Goal: Task Accomplishment & Management: Use online tool/utility

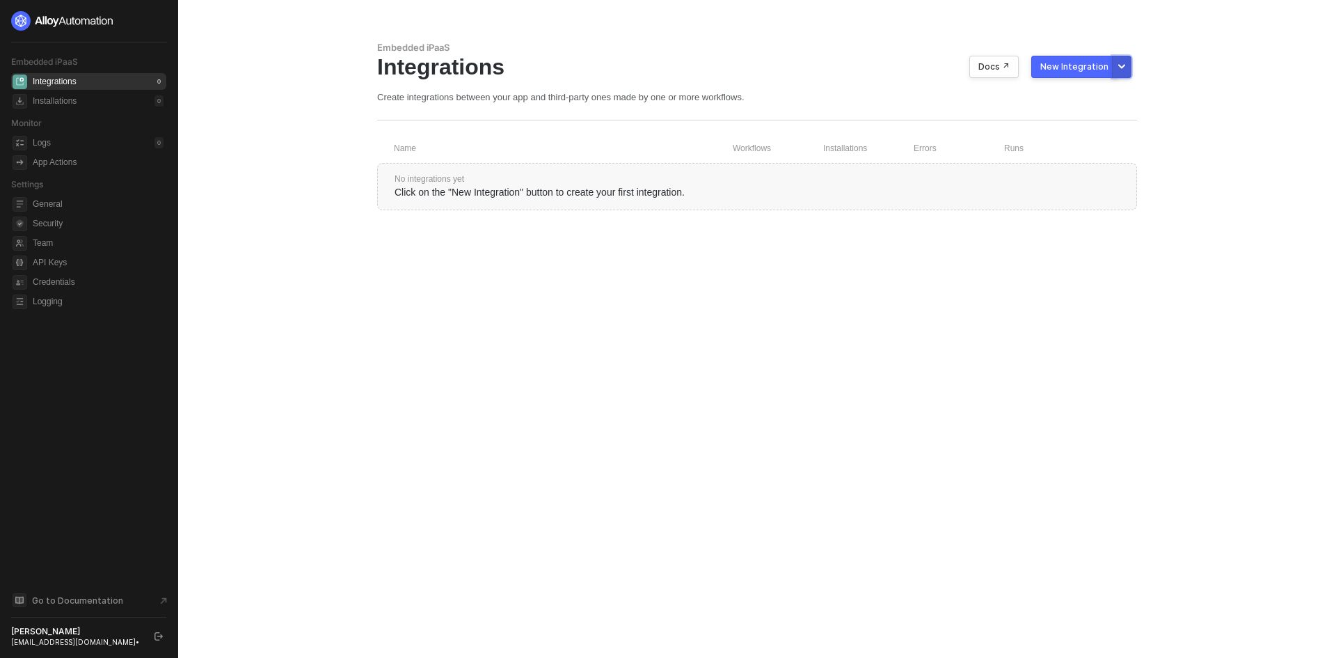
click at [1129, 66] on button "More new integration options" at bounding box center [1121, 67] width 19 height 22
click at [348, 366] on main "Embedded iPaaS Integrations Docs ↗ New Integration Create integrations between …" at bounding box center [668, 329] width 1336 height 658
click at [1100, 52] on div "Embedded iPaaS" at bounding box center [757, 48] width 760 height 12
click at [1095, 58] on button "New Integration" at bounding box center [1074, 67] width 86 height 22
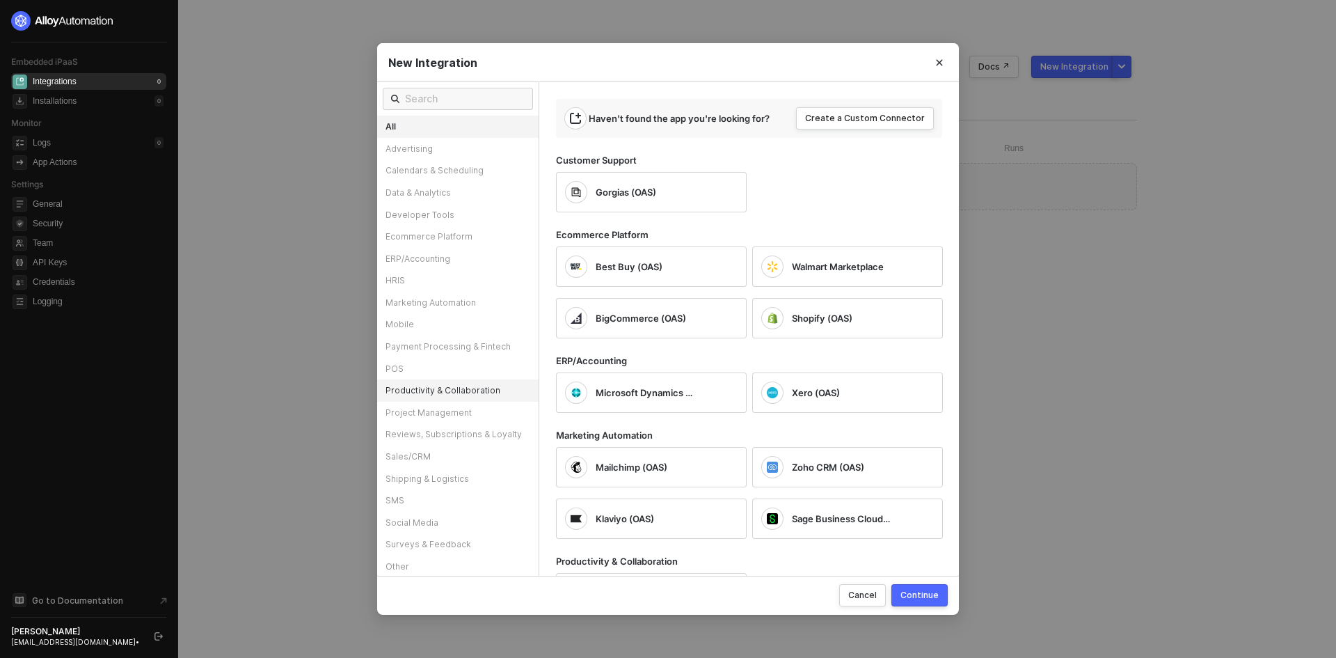
scroll to position [1, 0]
click at [458, 406] on div "Project Management" at bounding box center [457, 411] width 161 height 22
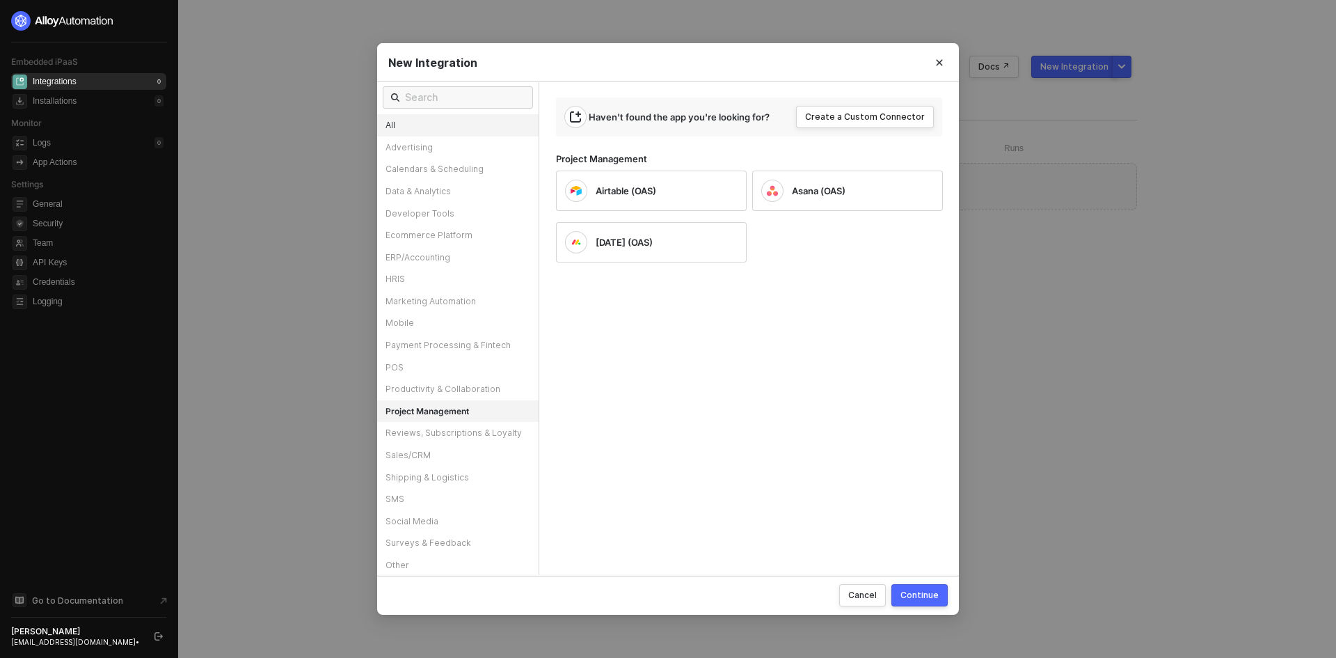
click at [436, 132] on div "All" at bounding box center [457, 125] width 161 height 22
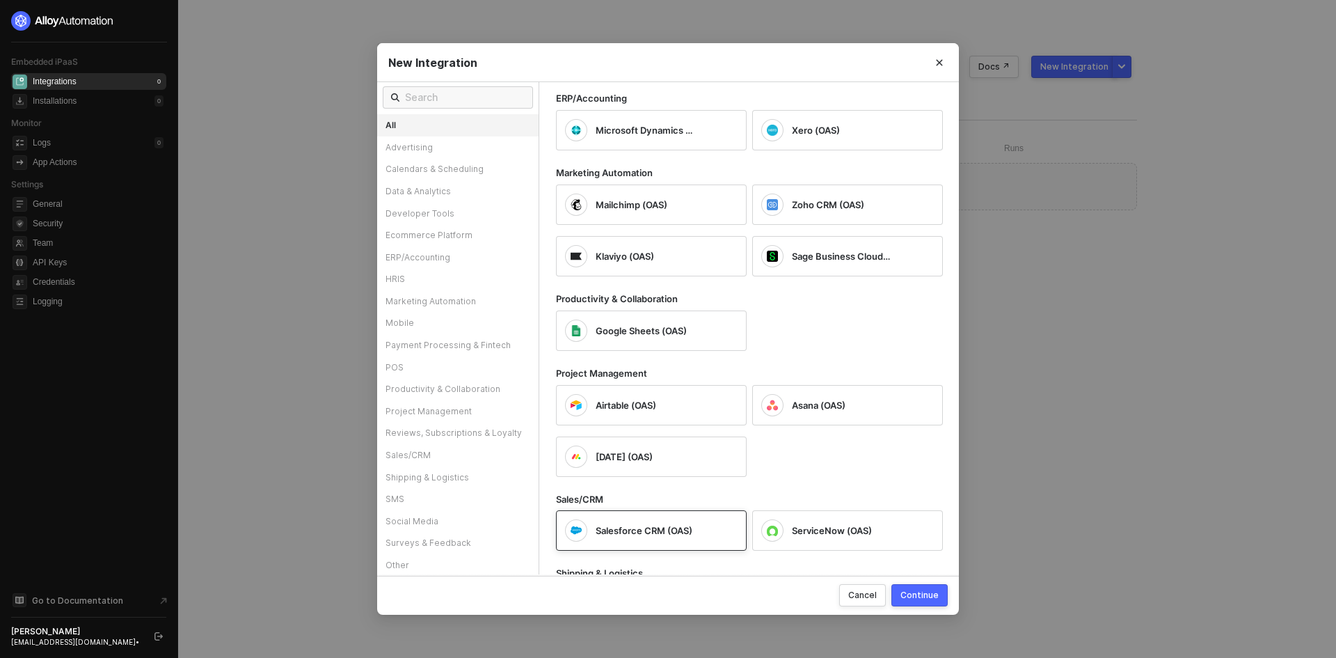
scroll to position [380, 0]
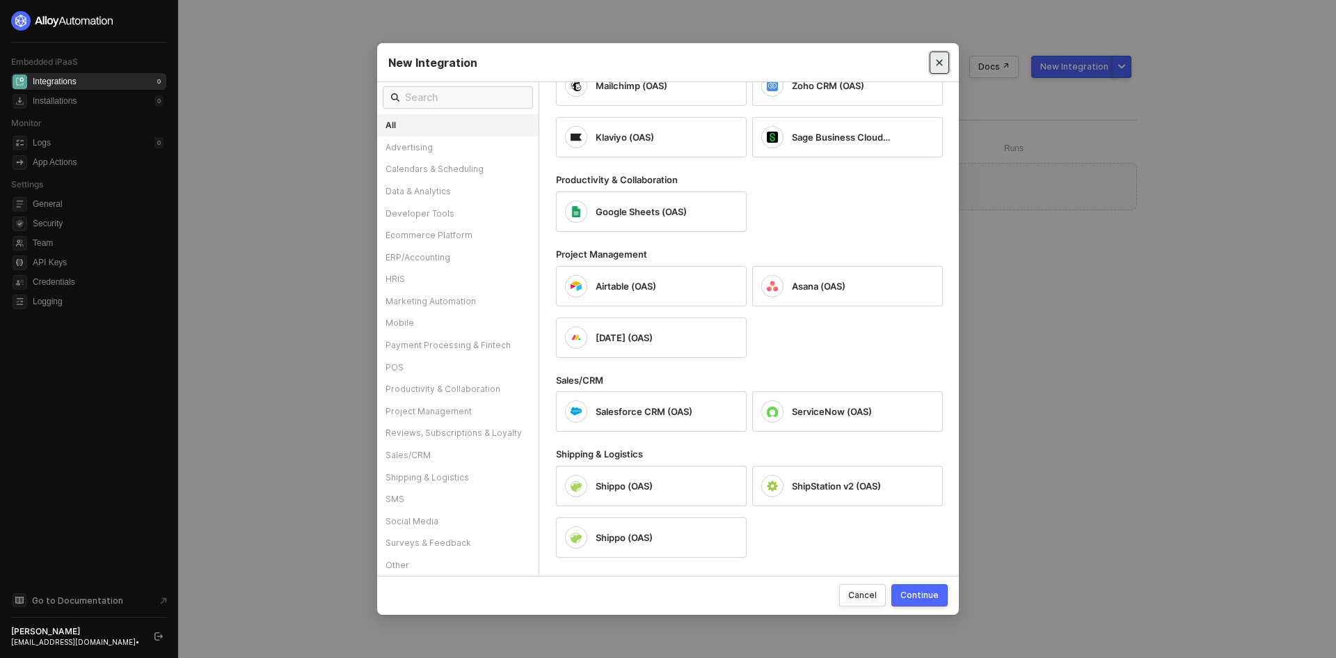
click at [945, 62] on button "Close" at bounding box center [939, 62] width 19 height 22
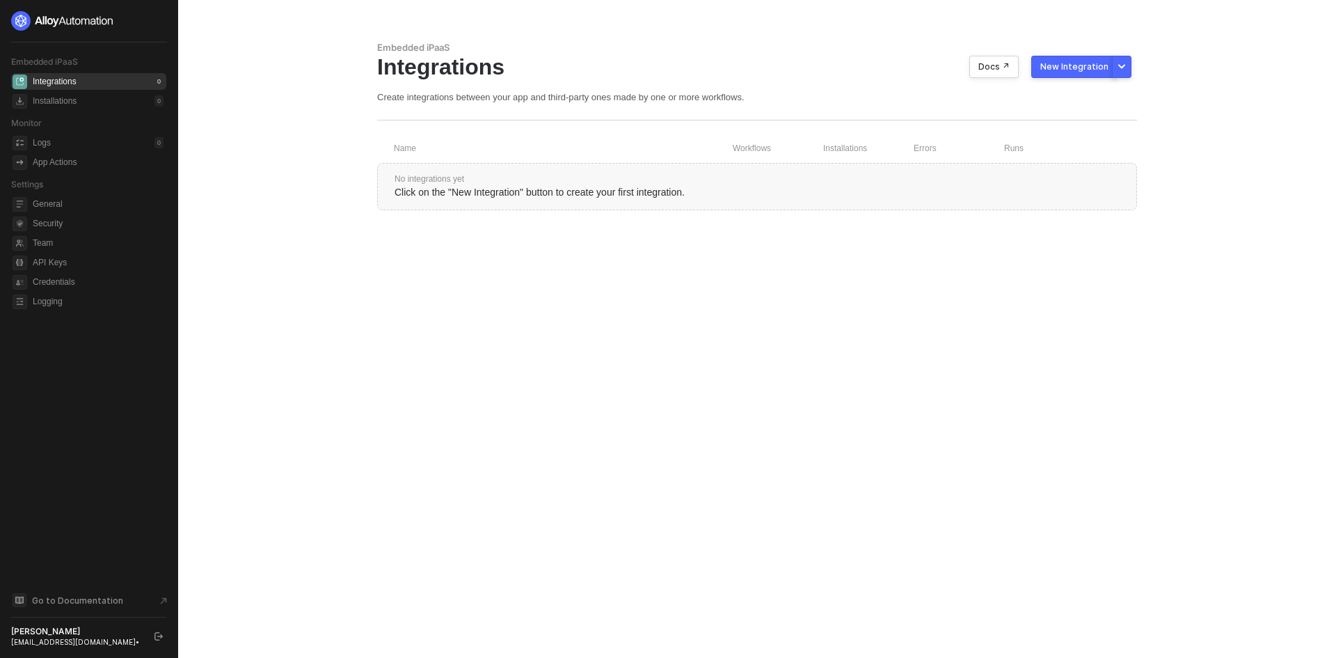
click at [1137, 66] on div "Embedded iPaaS Integrations Docs ↗ New Integration Create integrations between …" at bounding box center [756, 329] width 793 height 658
click at [1126, 65] on button "More new integration options" at bounding box center [1121, 67] width 19 height 22
click at [1029, 92] on span "Build with UI2" at bounding box center [1019, 98] width 55 height 13
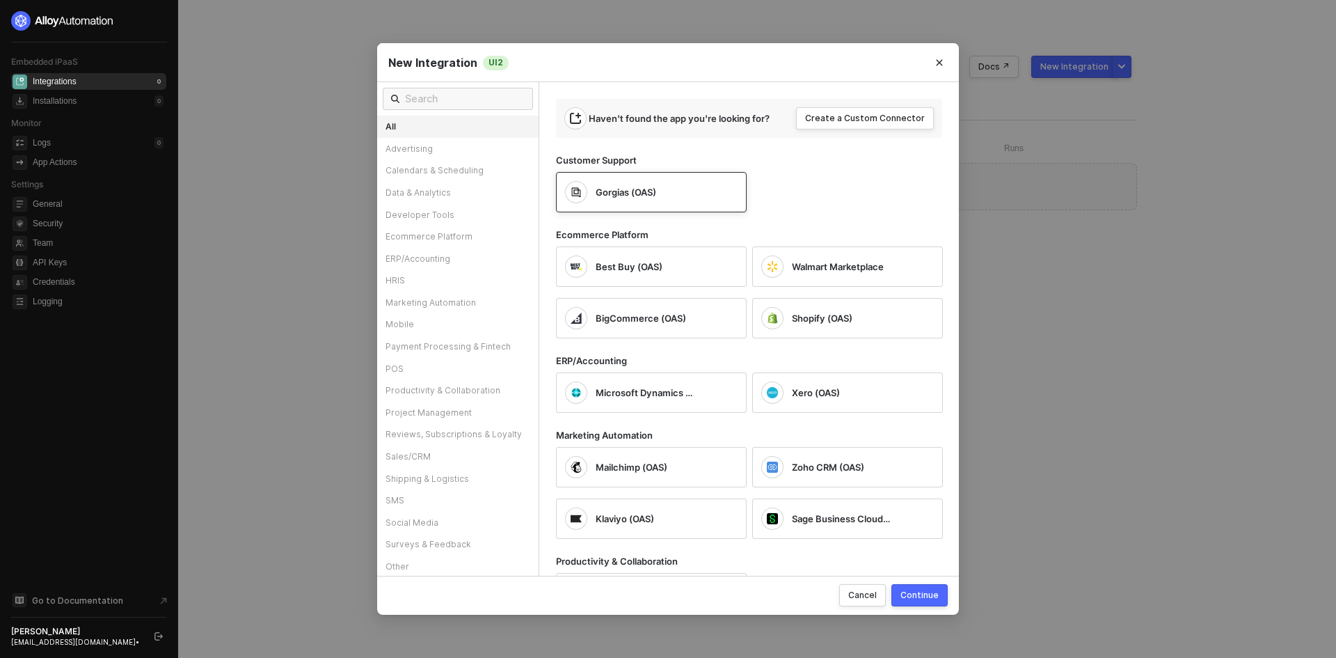
click at [681, 203] on div "Gorgias (OAS)" at bounding box center [640, 192] width 150 height 22
click at [906, 598] on div "Continue" at bounding box center [919, 595] width 38 height 12
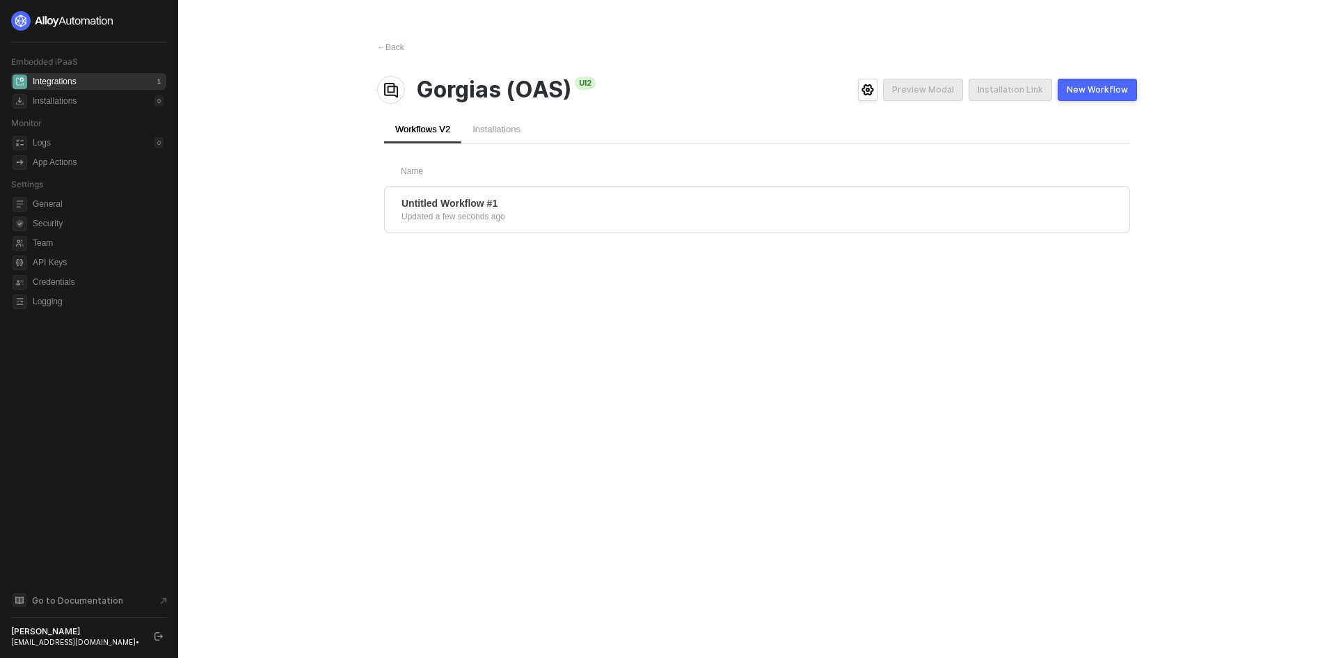
click at [158, 14] on div at bounding box center [88, 20] width 155 height 19
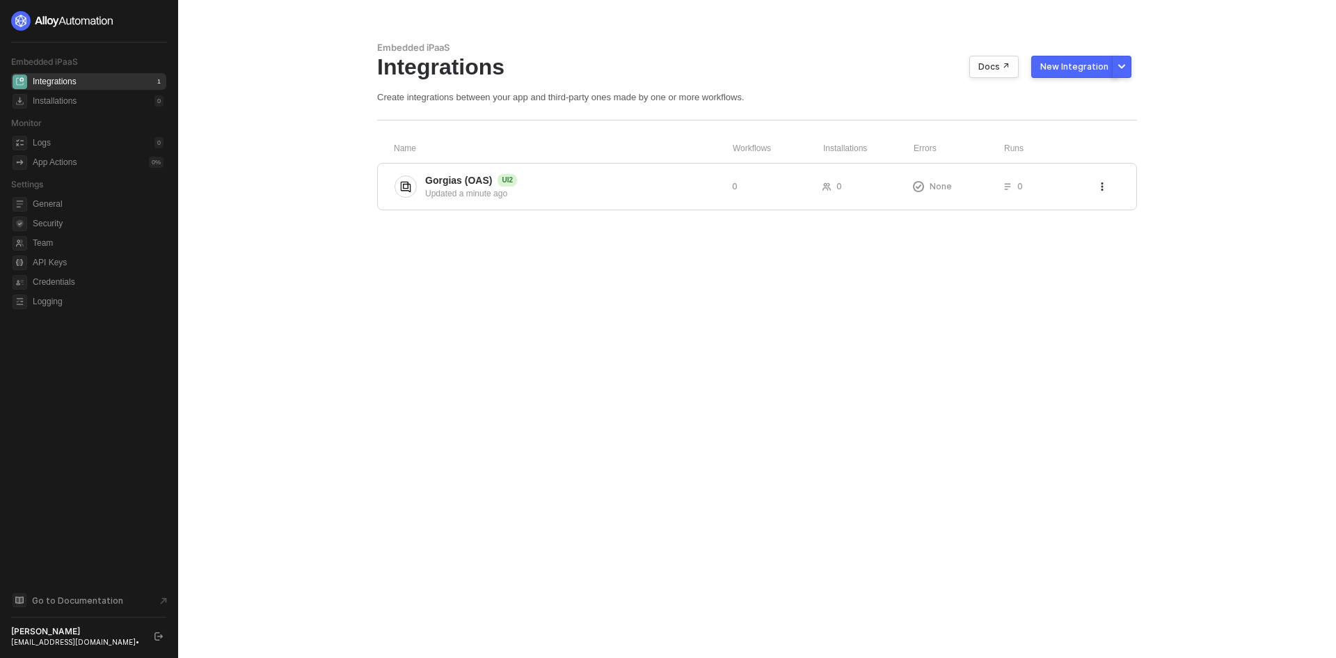
click at [157, 19] on div at bounding box center [88, 20] width 155 height 19
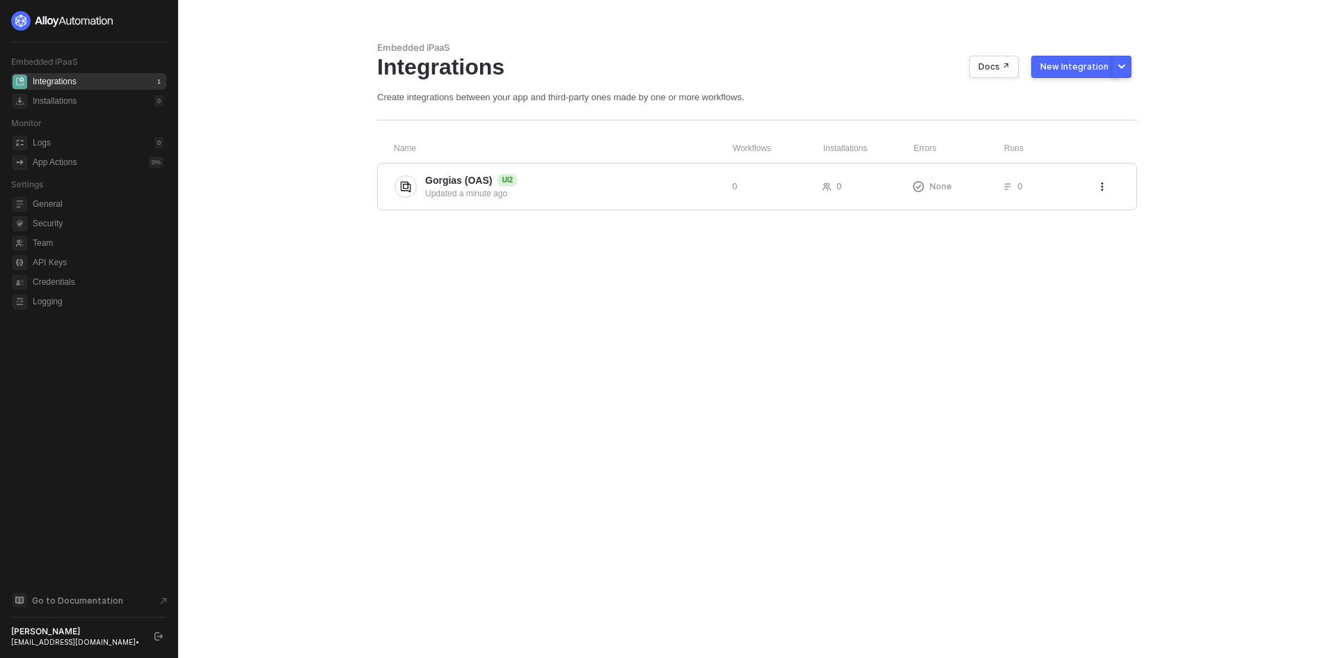
click at [157, 19] on div at bounding box center [88, 20] width 155 height 19
click at [151, 15] on div at bounding box center [88, 20] width 155 height 19
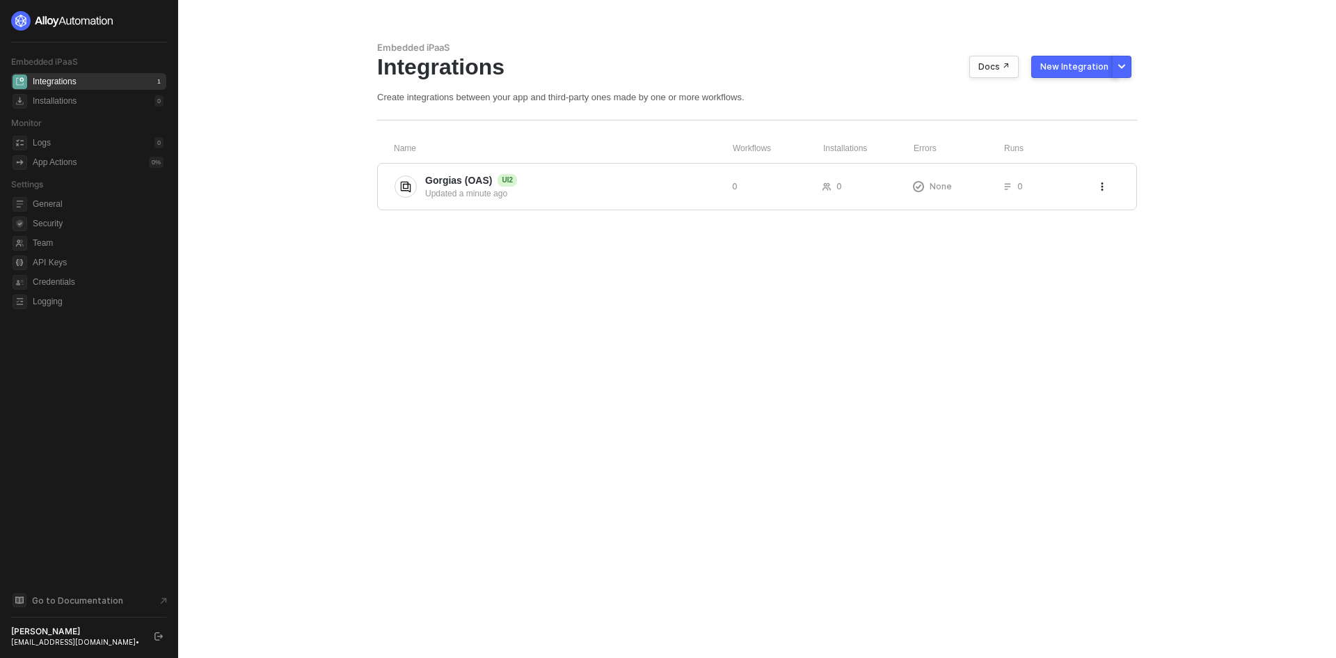
click at [151, 15] on div at bounding box center [88, 20] width 155 height 19
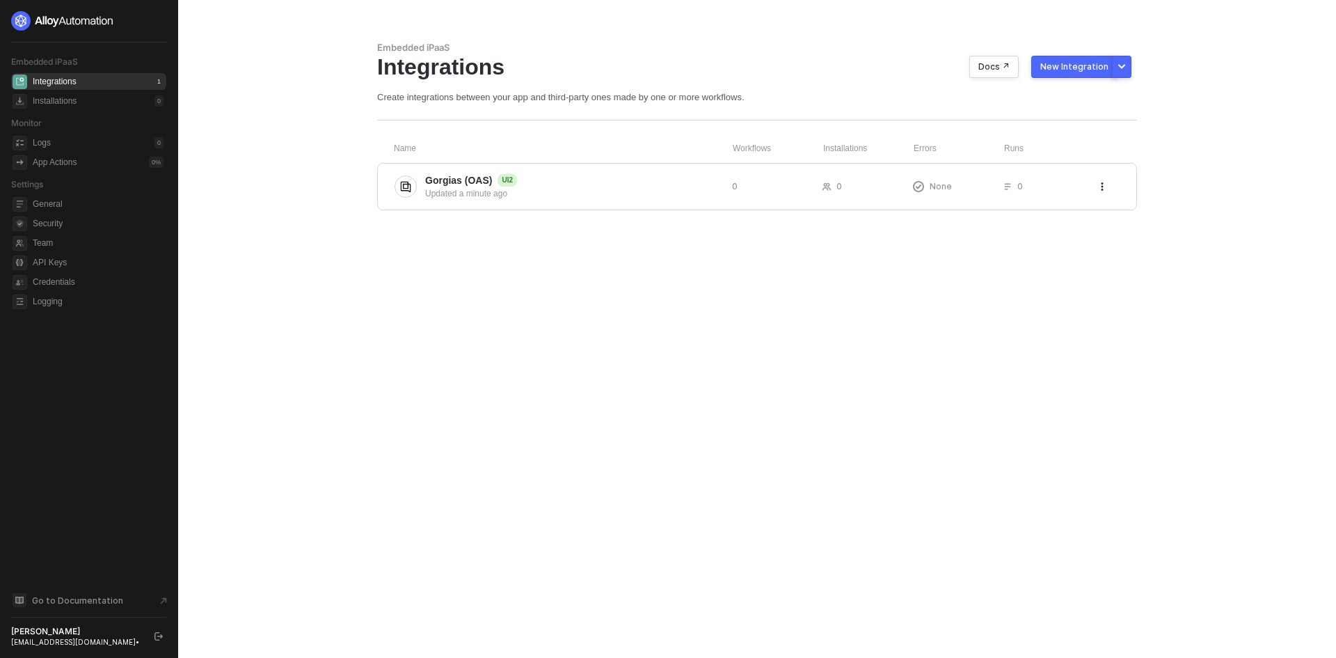
click at [151, 15] on div at bounding box center [88, 20] width 155 height 19
click at [322, 398] on main "Embedded iPaaS Integrations Docs ↗ New Integration Create integrations between …" at bounding box center [668, 329] width 1336 height 658
click at [1097, 189] on button "button" at bounding box center [1102, 186] width 17 height 17
click at [1118, 212] on div "Delete" at bounding box center [1120, 214] width 25 height 13
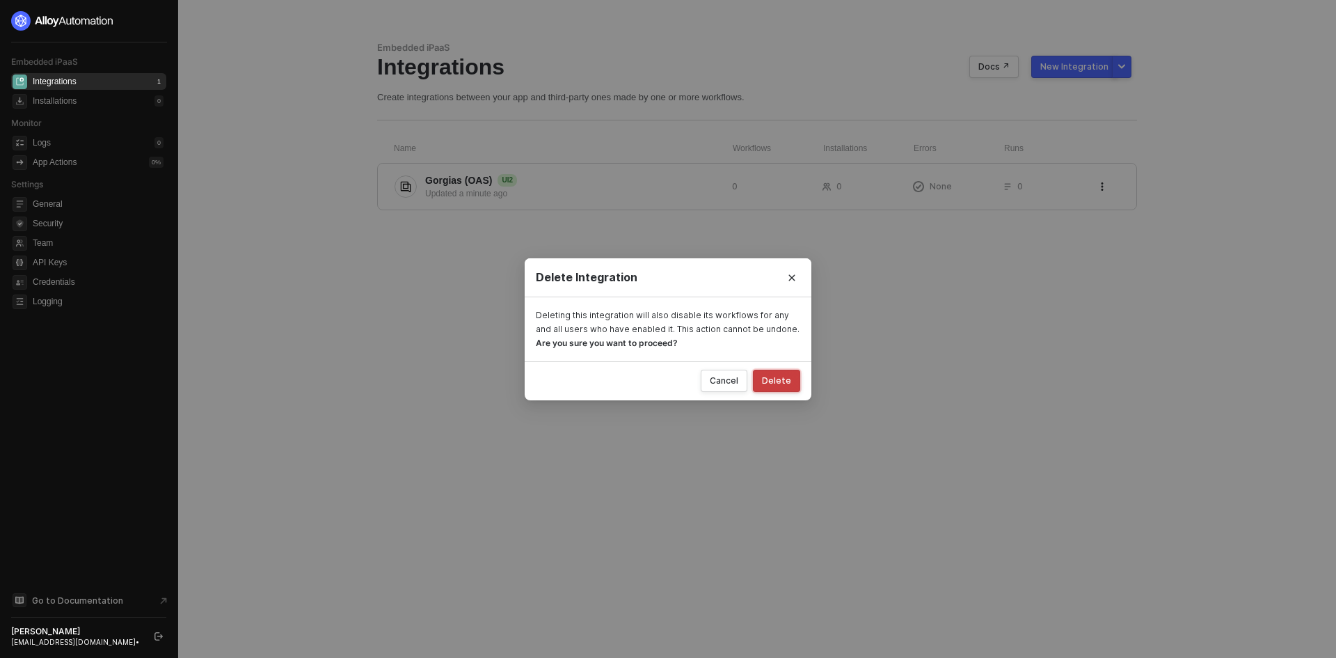
click at [773, 380] on div "Delete" at bounding box center [776, 380] width 29 height 11
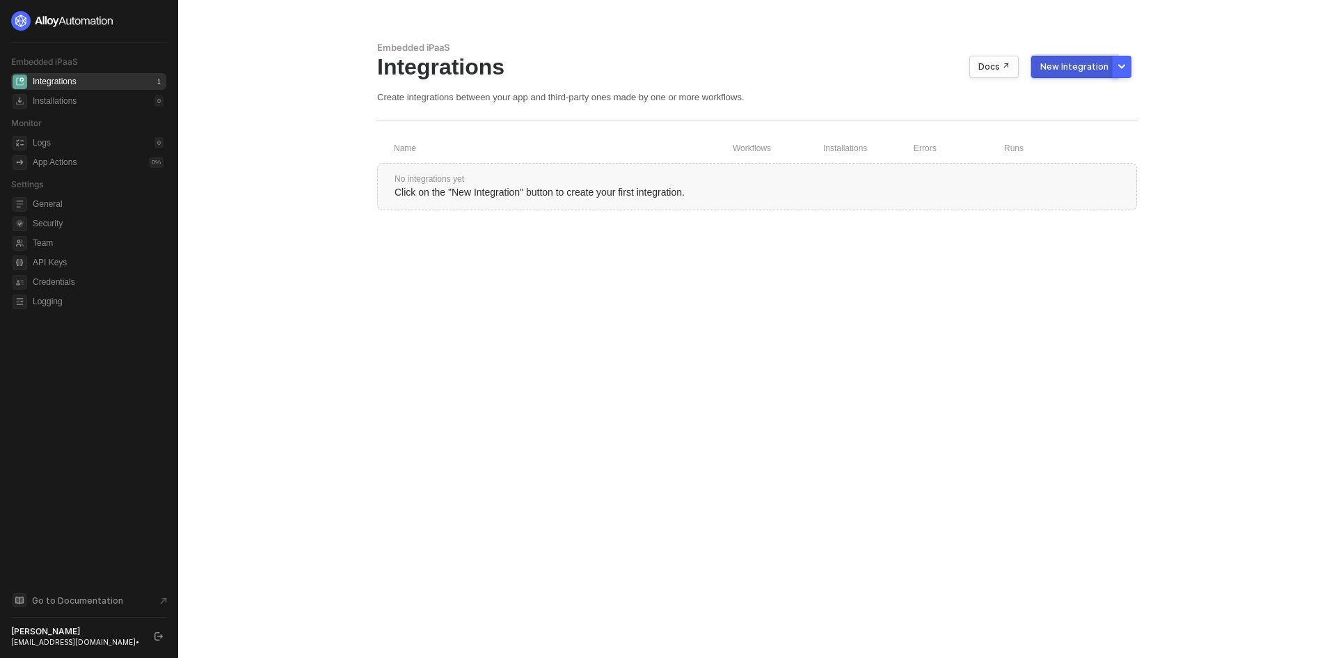
click at [1111, 65] on button "New Integration" at bounding box center [1074, 67] width 86 height 22
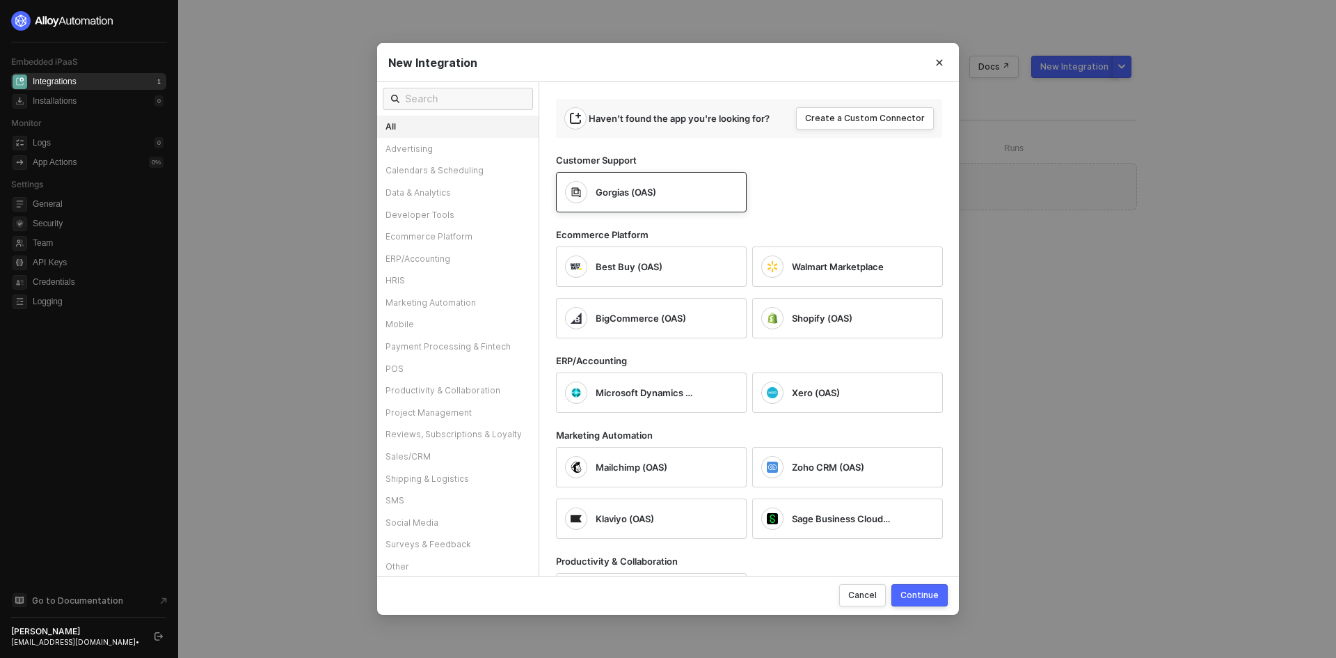
click at [607, 180] on div "Gorgias (OAS)" at bounding box center [651, 192] width 191 height 40
click at [921, 591] on div "Continue" at bounding box center [919, 595] width 38 height 12
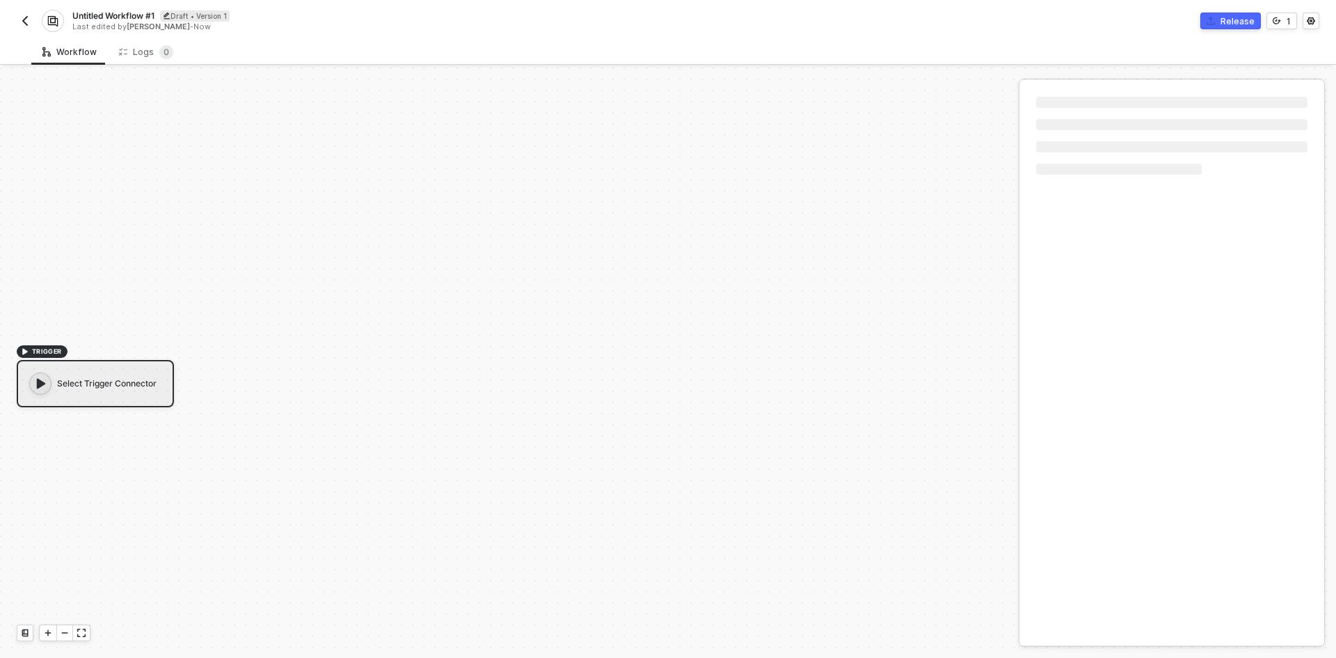
scroll to position [26, 0]
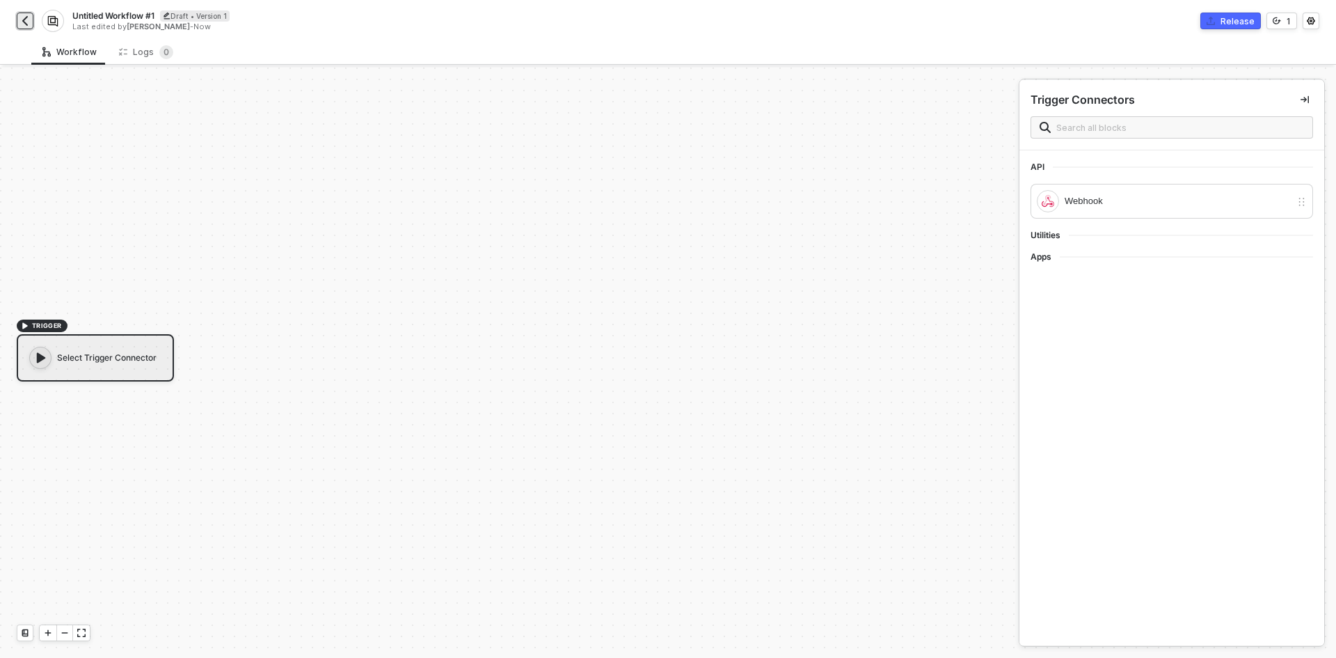
click at [32, 19] on button "button" at bounding box center [25, 21] width 17 height 17
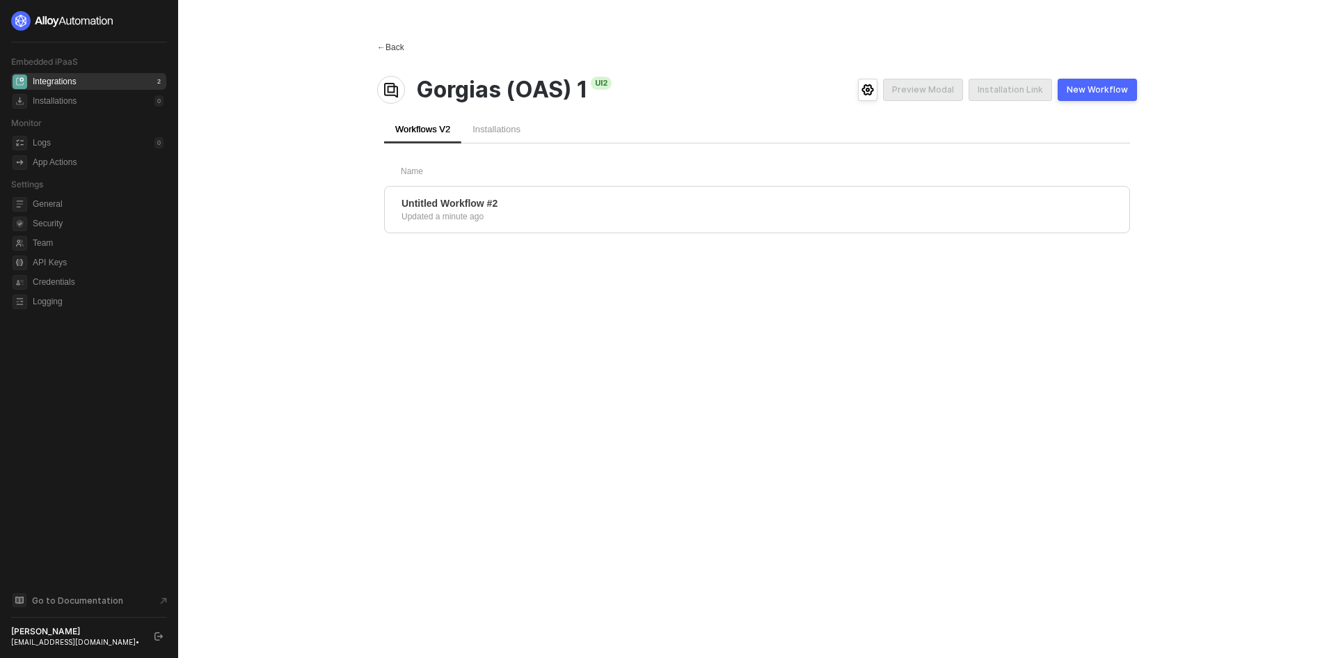
click at [394, 53] on div "← Back" at bounding box center [390, 48] width 27 height 12
